Goal: Task Accomplishment & Management: Manage account settings

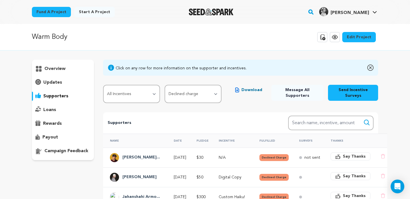
scroll to position [60, 0]
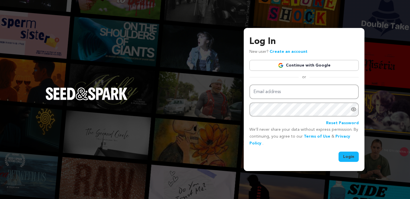
click at [301, 68] on link "Continue with Google" at bounding box center [304, 65] width 109 height 11
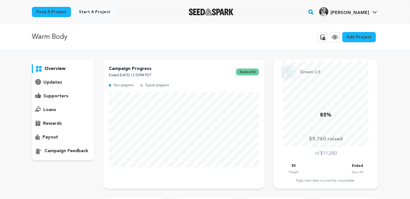
click at [49, 98] on p "supporters" at bounding box center [55, 96] width 25 height 7
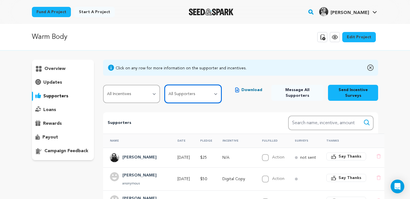
click at [193, 98] on select "All Supporters Survey not sent Survey incomplete Survey complete Incentive not …" at bounding box center [193, 94] width 57 height 18
select select "pledge_incomplete"
